Goal: Information Seeking & Learning: Understand process/instructions

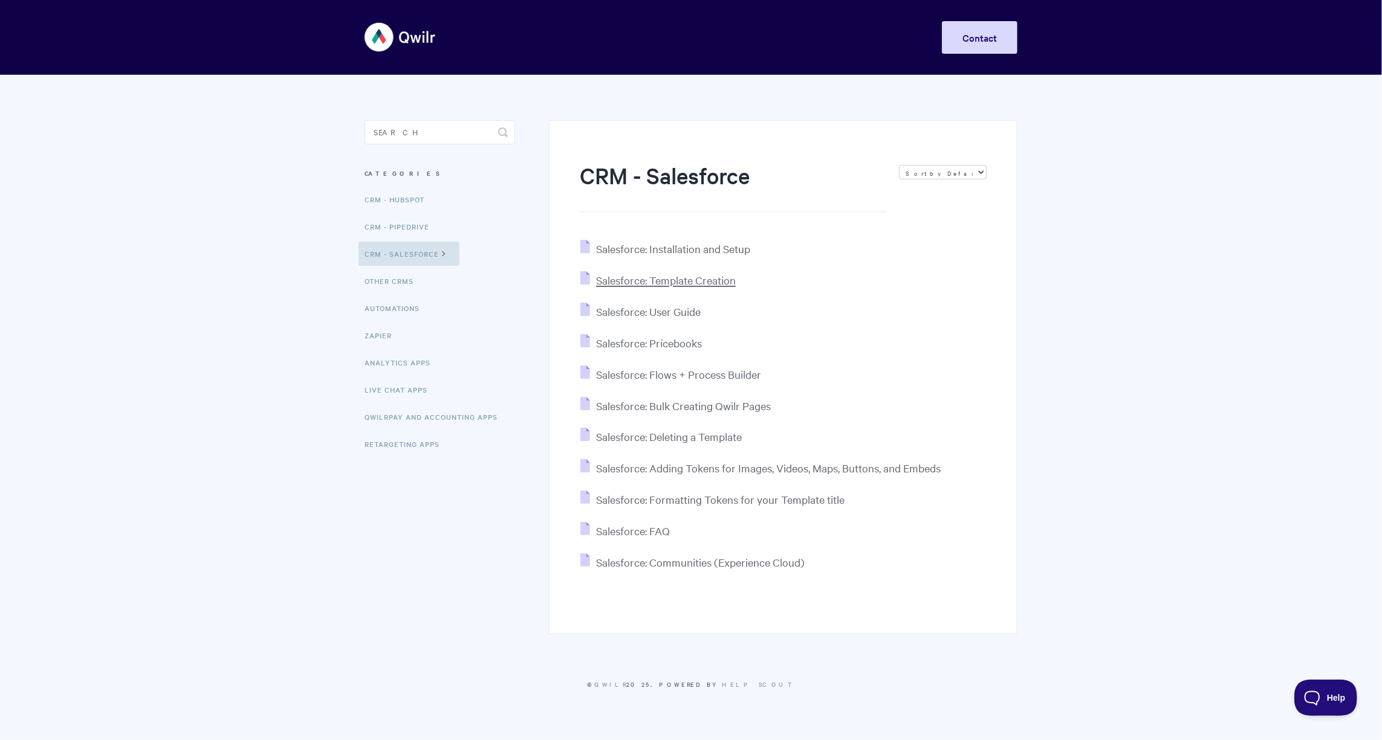
click at [643, 284] on span "Salesforce: Template Creation" at bounding box center [666, 280] width 140 height 14
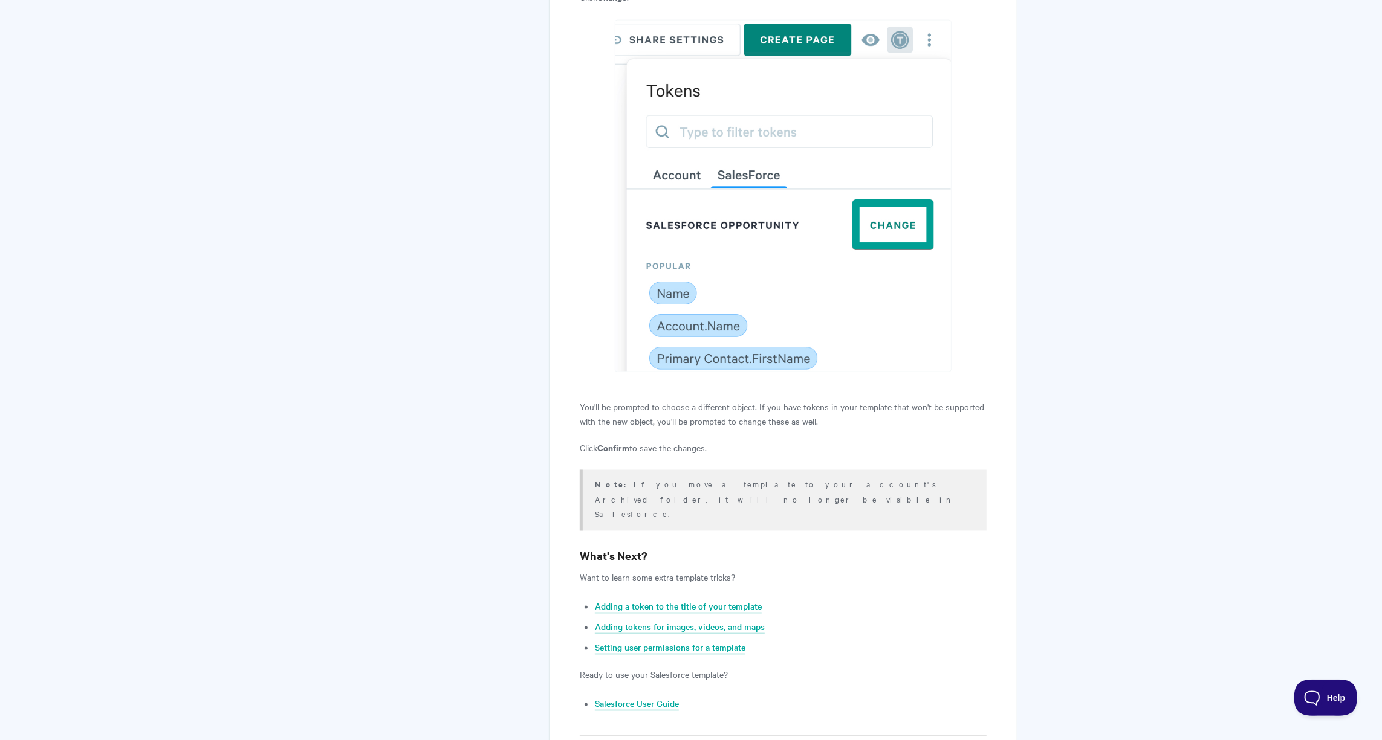
scroll to position [5355, 0]
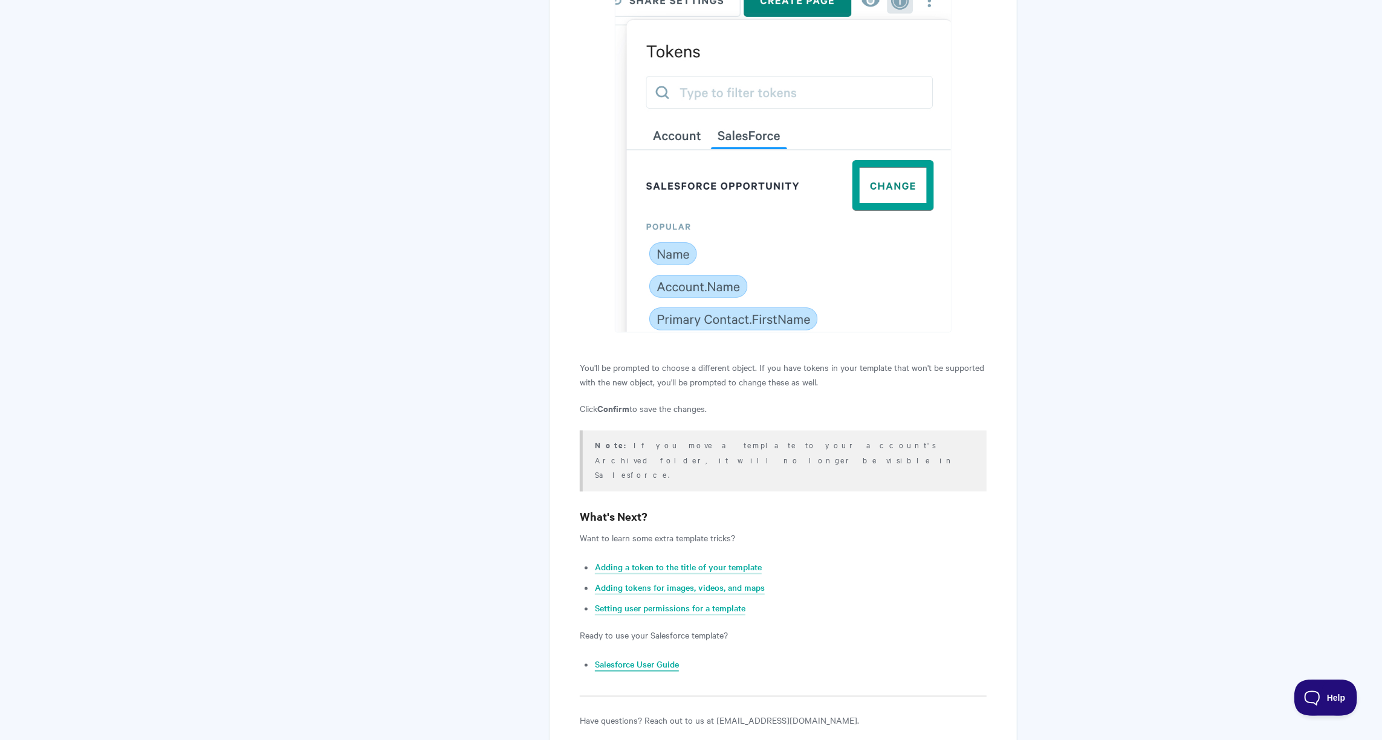
click at [646, 659] on link "Salesforce User Guide" at bounding box center [637, 665] width 84 height 13
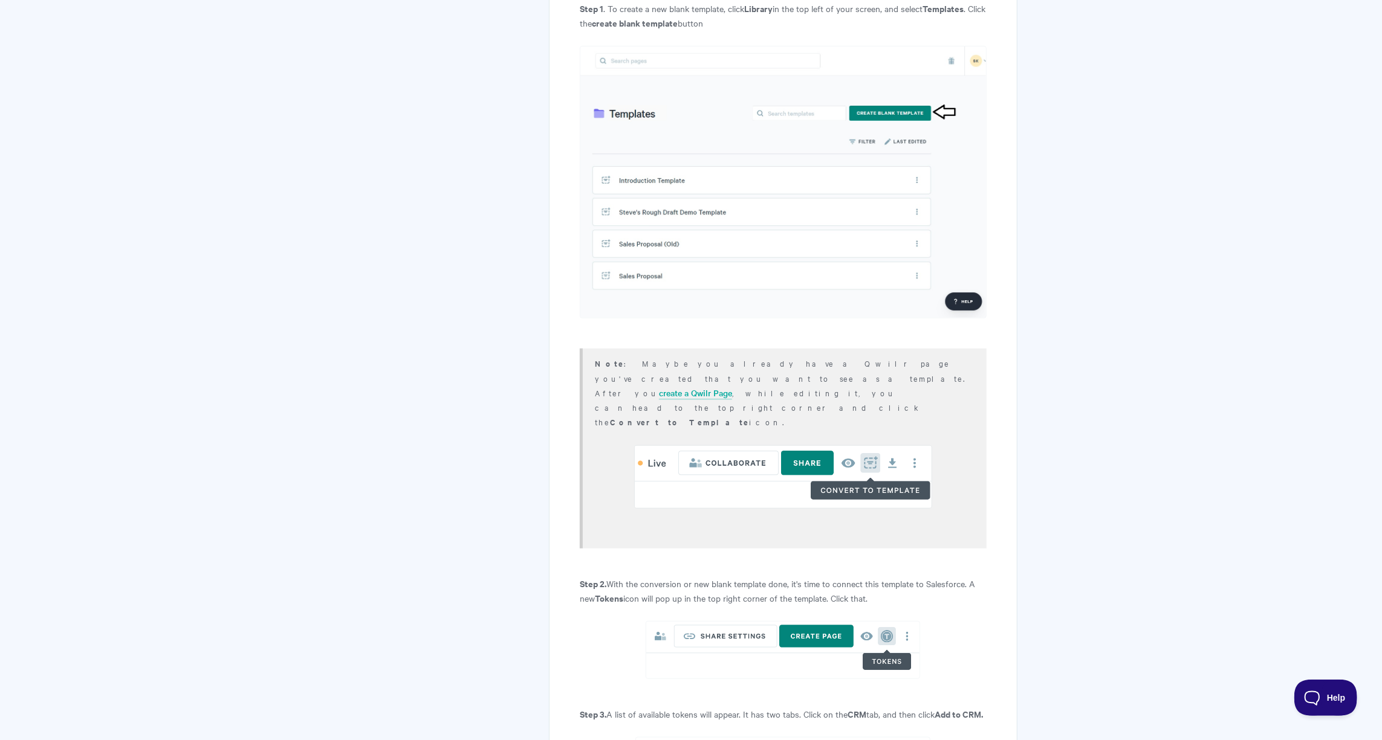
scroll to position [0, 0]
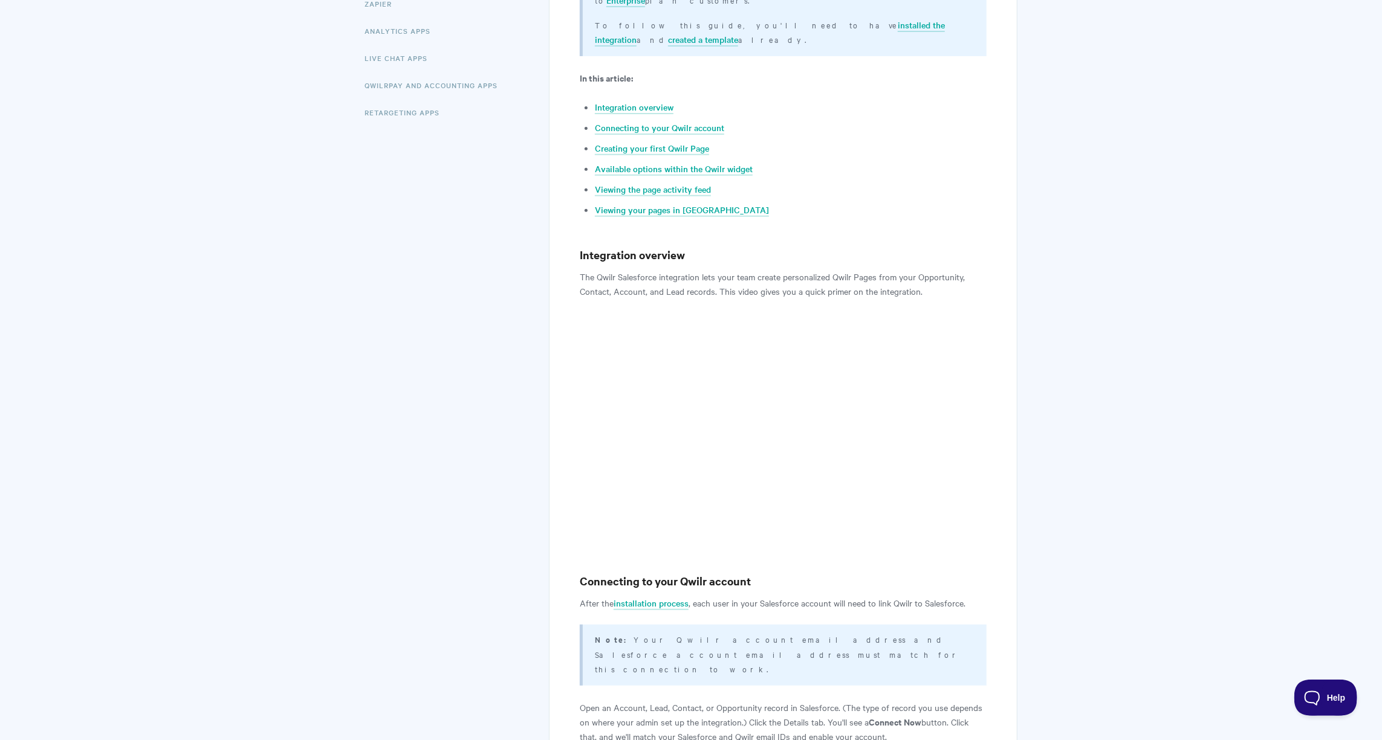
scroll to position [332, 0]
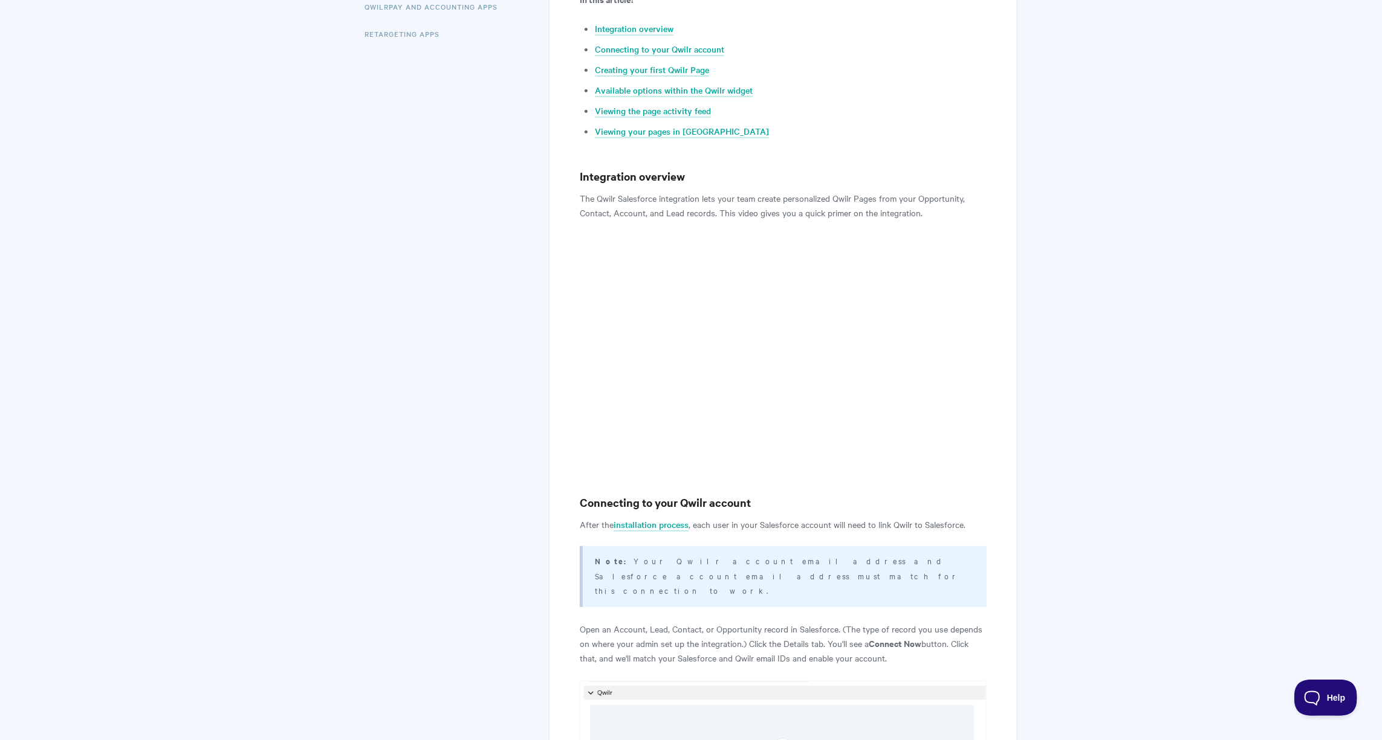
scroll to position [410, 0]
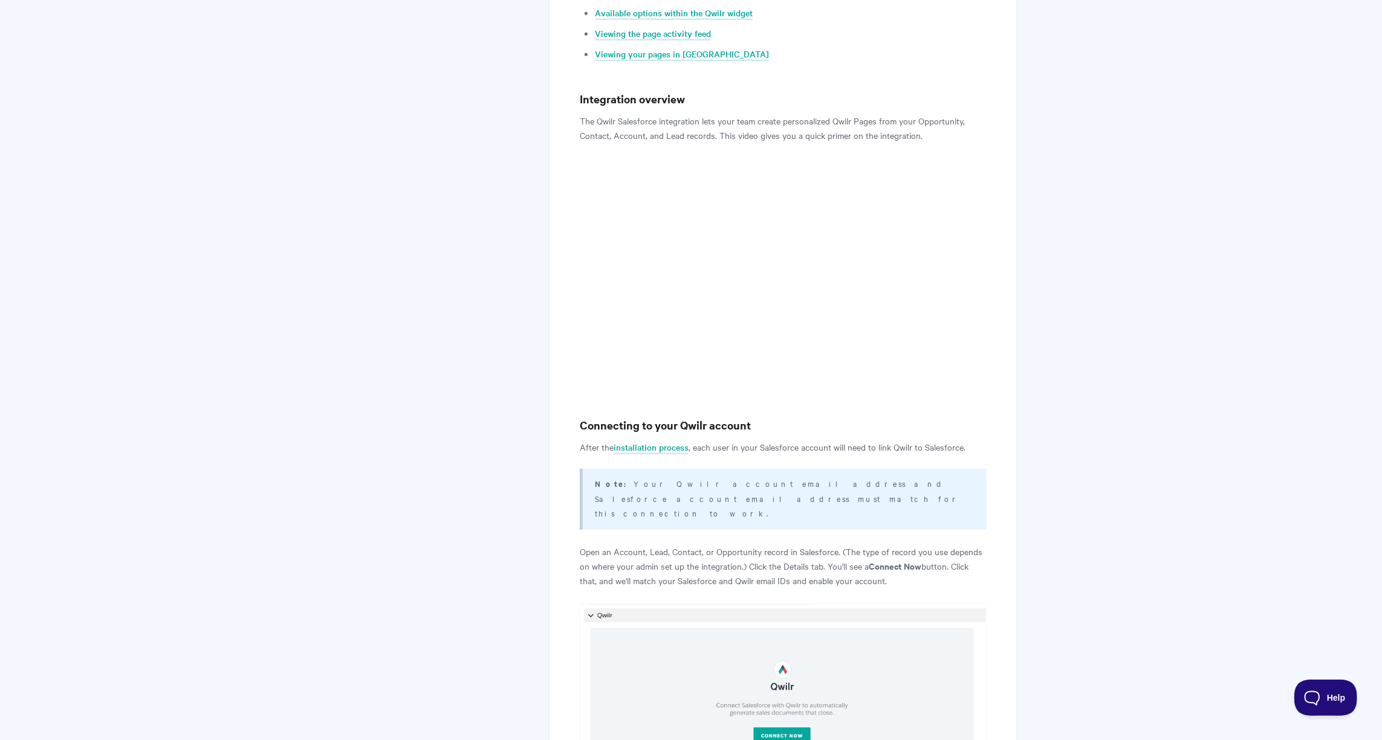
scroll to position [488, 0]
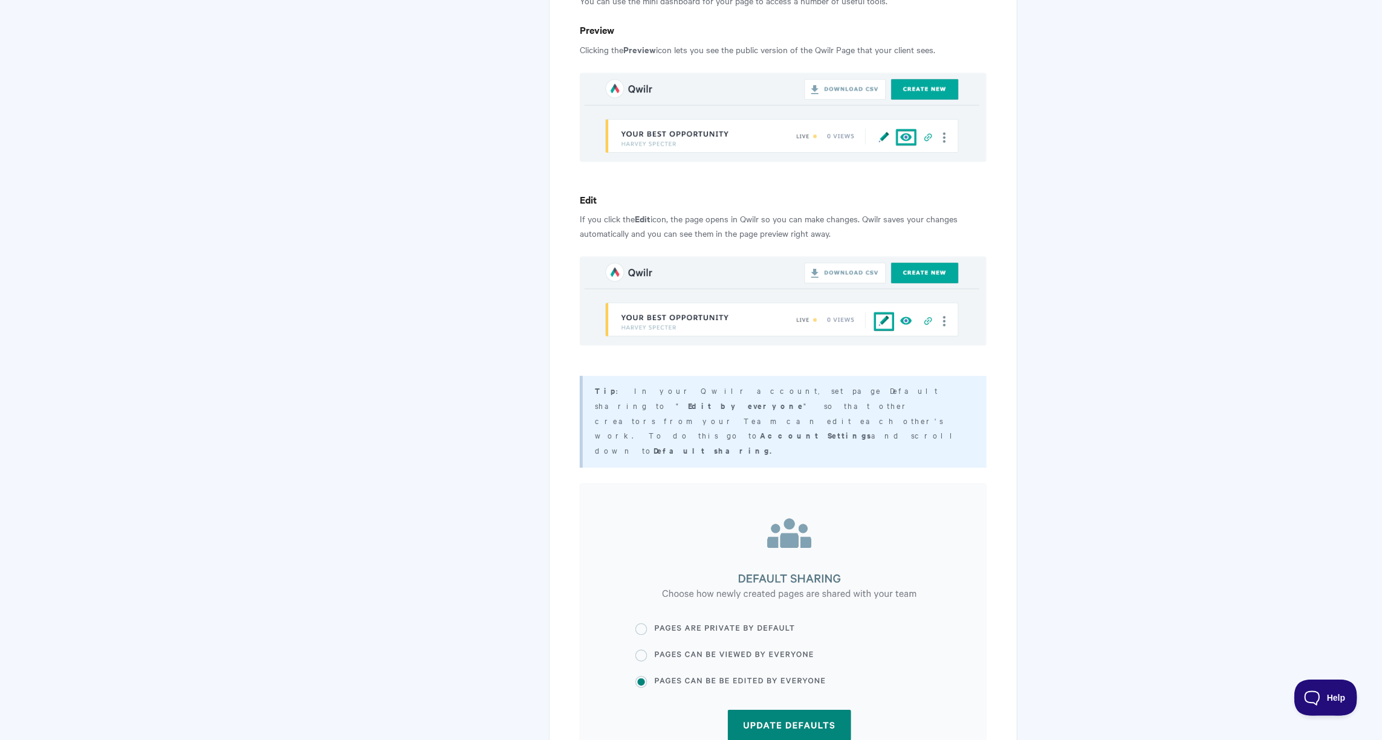
scroll to position [2486, 0]
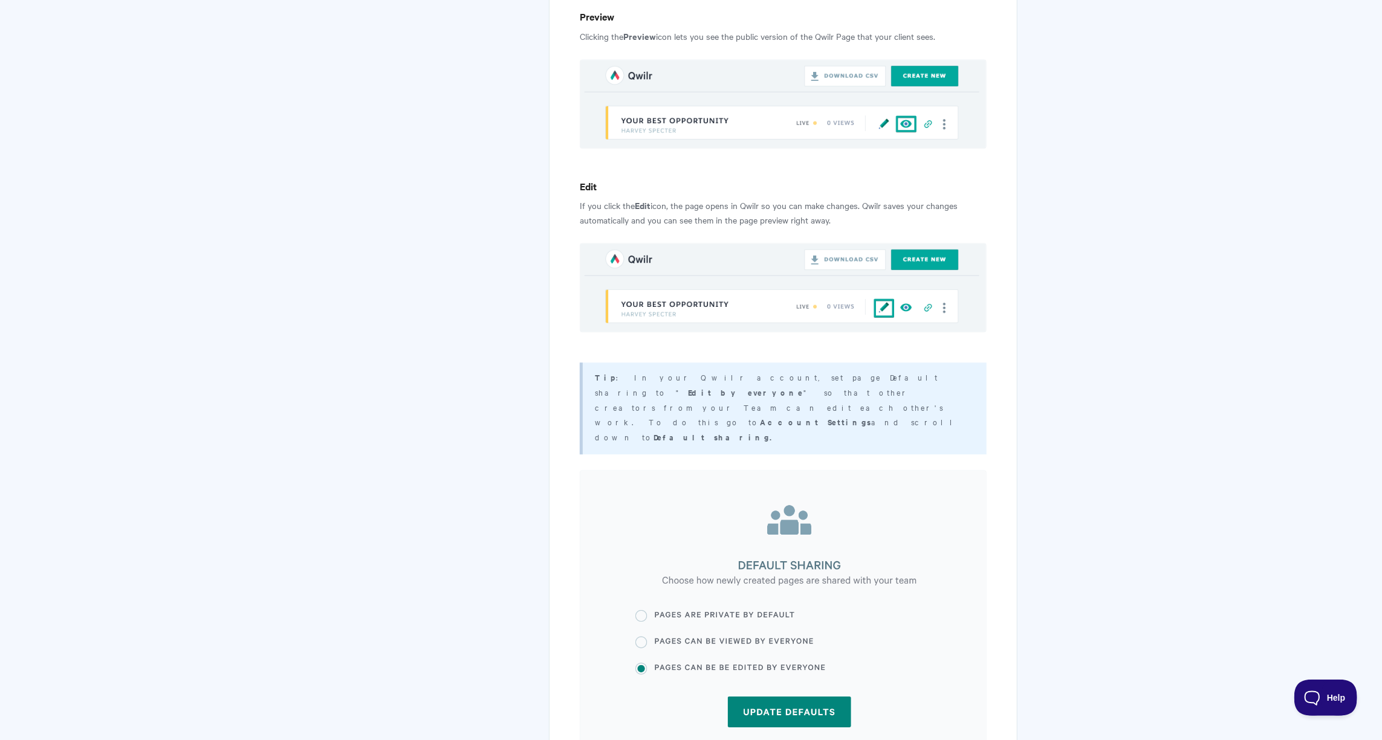
click at [1098, 378] on body "Toggle Navigation Home Getting Started Creating & Editing Pages Sharing & Analy…" at bounding box center [691, 268] width 1382 height 5518
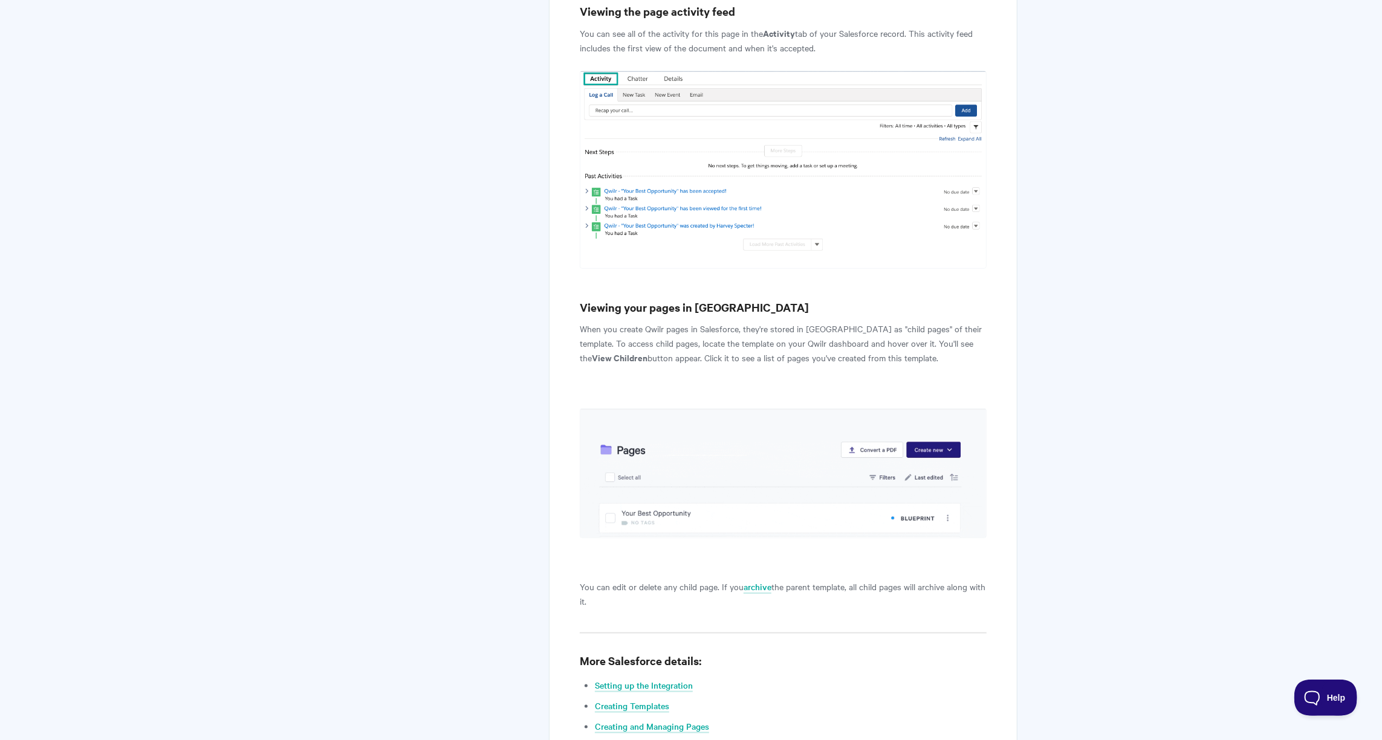
scroll to position [4569, 0]
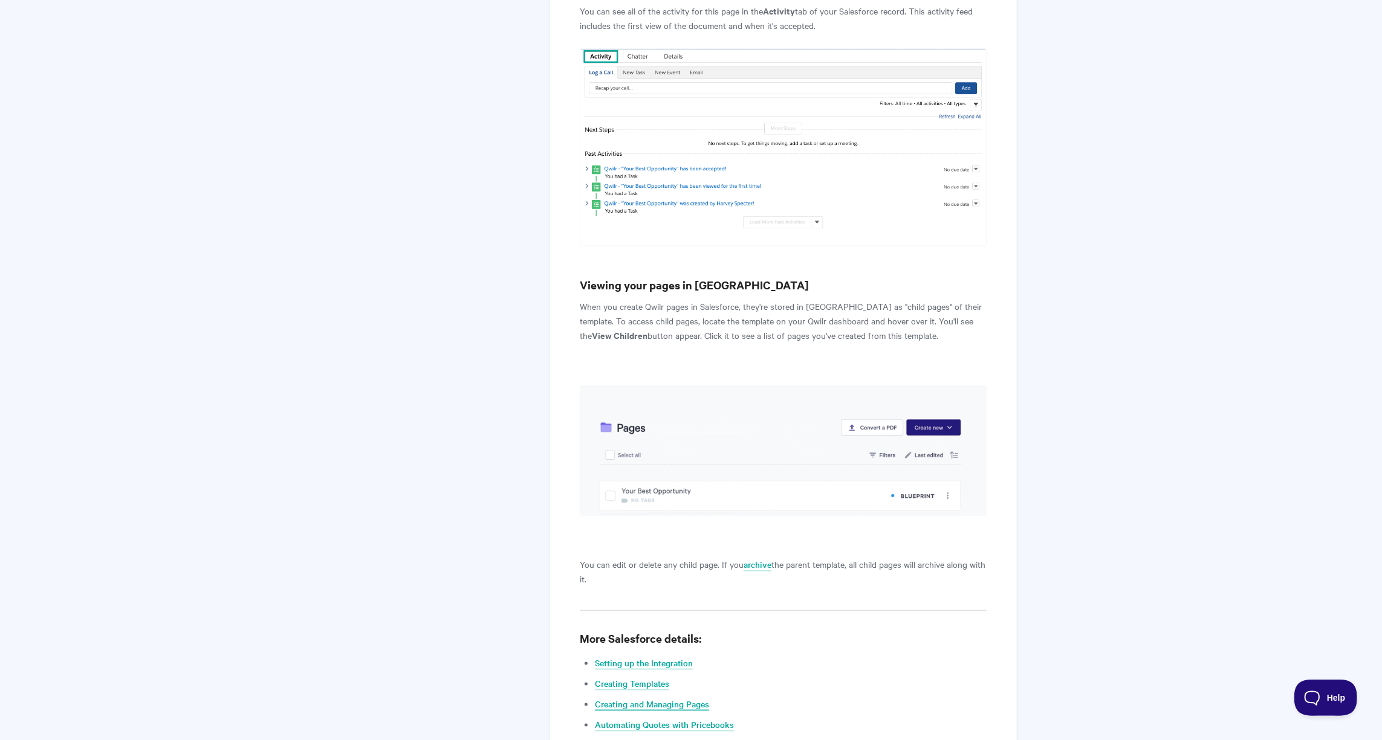
click at [667, 698] on link "Creating and Managing Pages" at bounding box center [652, 704] width 114 height 13
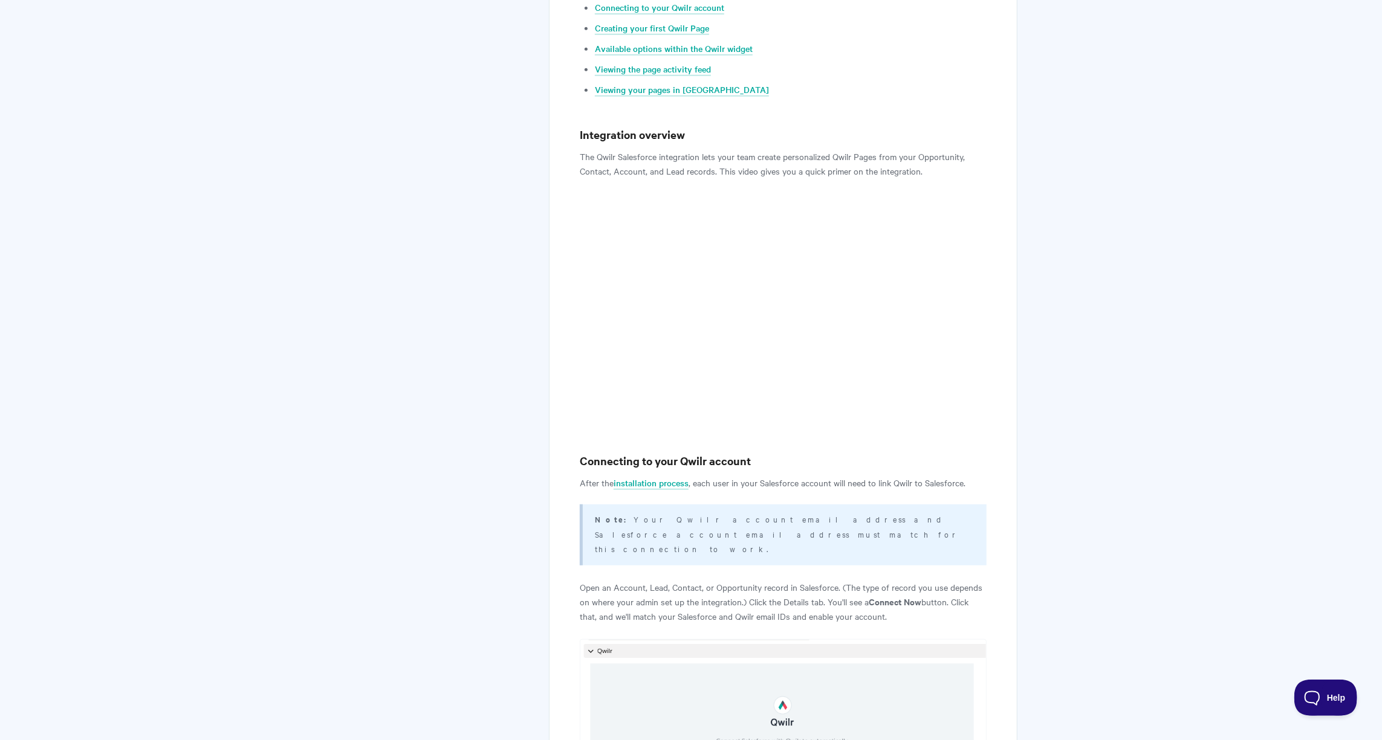
scroll to position [453, 0]
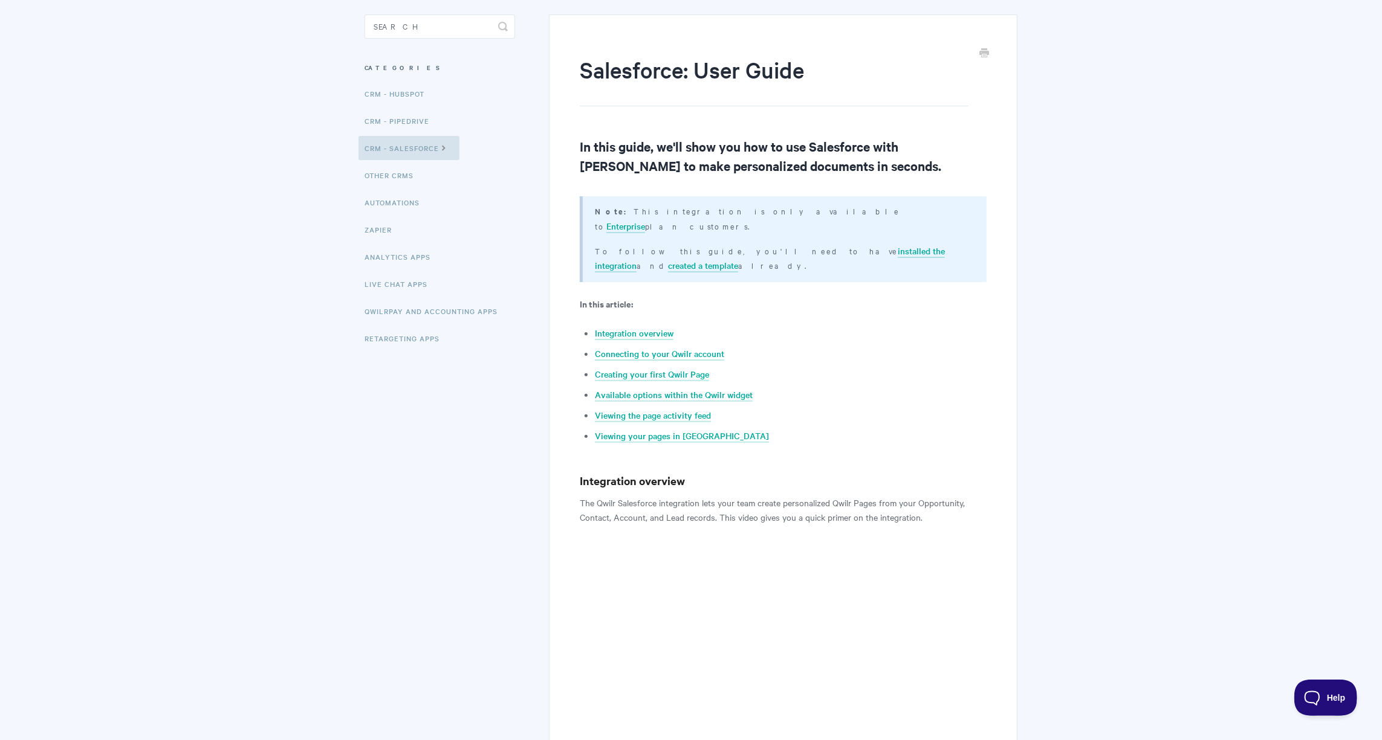
scroll to position [0, 0]
